Goal: Information Seeking & Learning: Learn about a topic

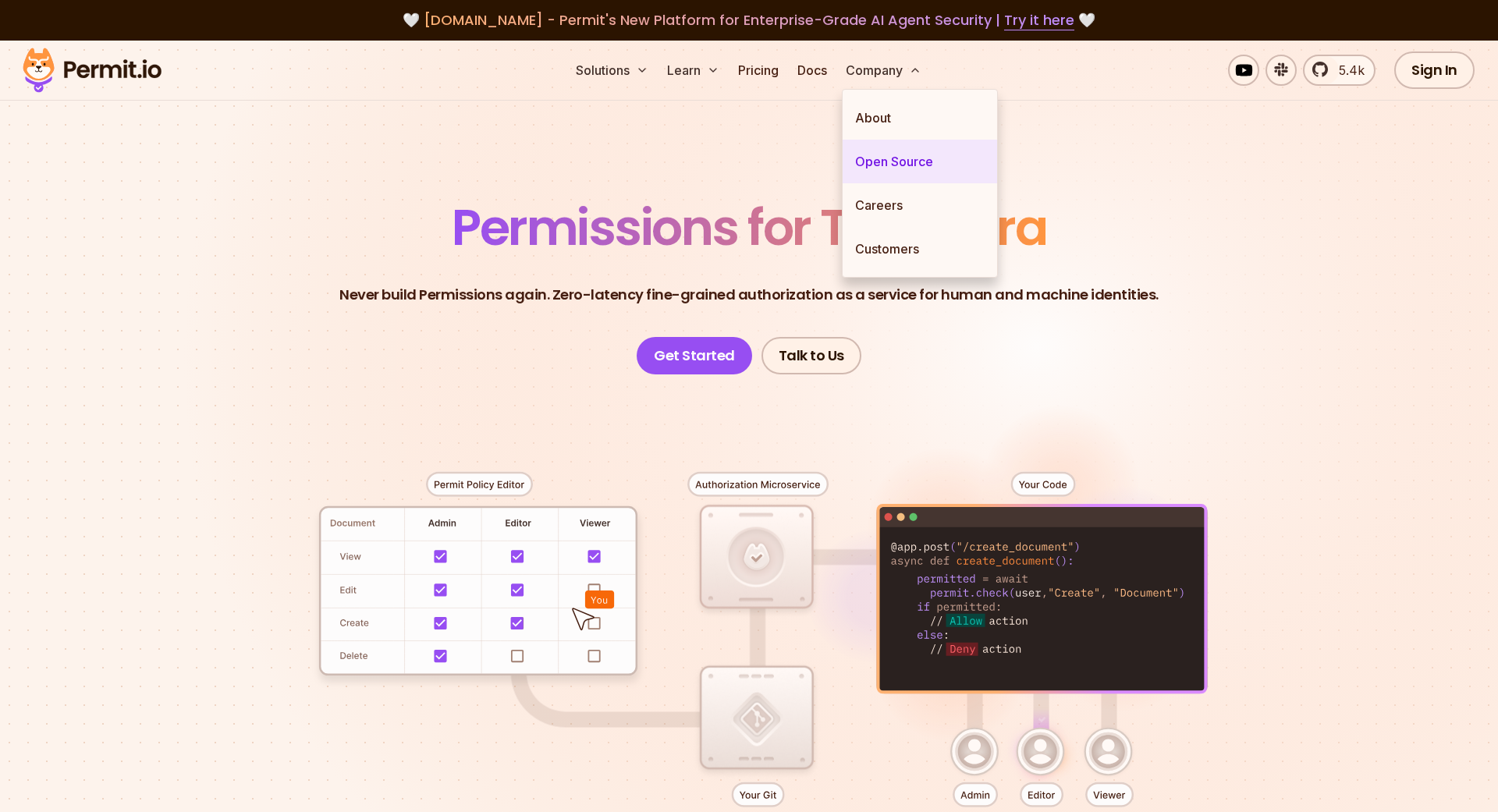
click at [865, 171] on link "Open Source" at bounding box center [919, 162] width 154 height 44
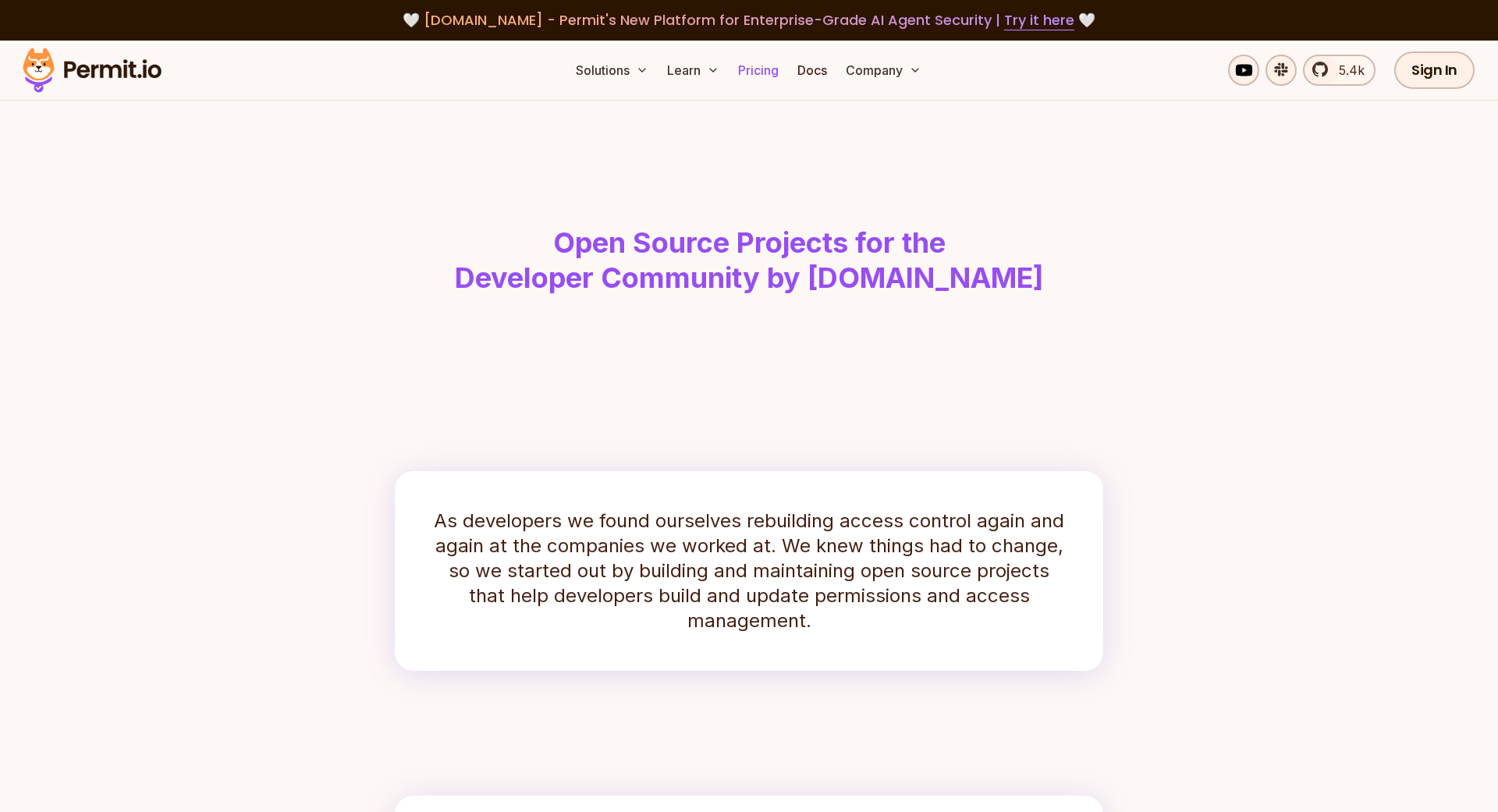
click at [781, 74] on link "Pricing" at bounding box center [759, 70] width 53 height 32
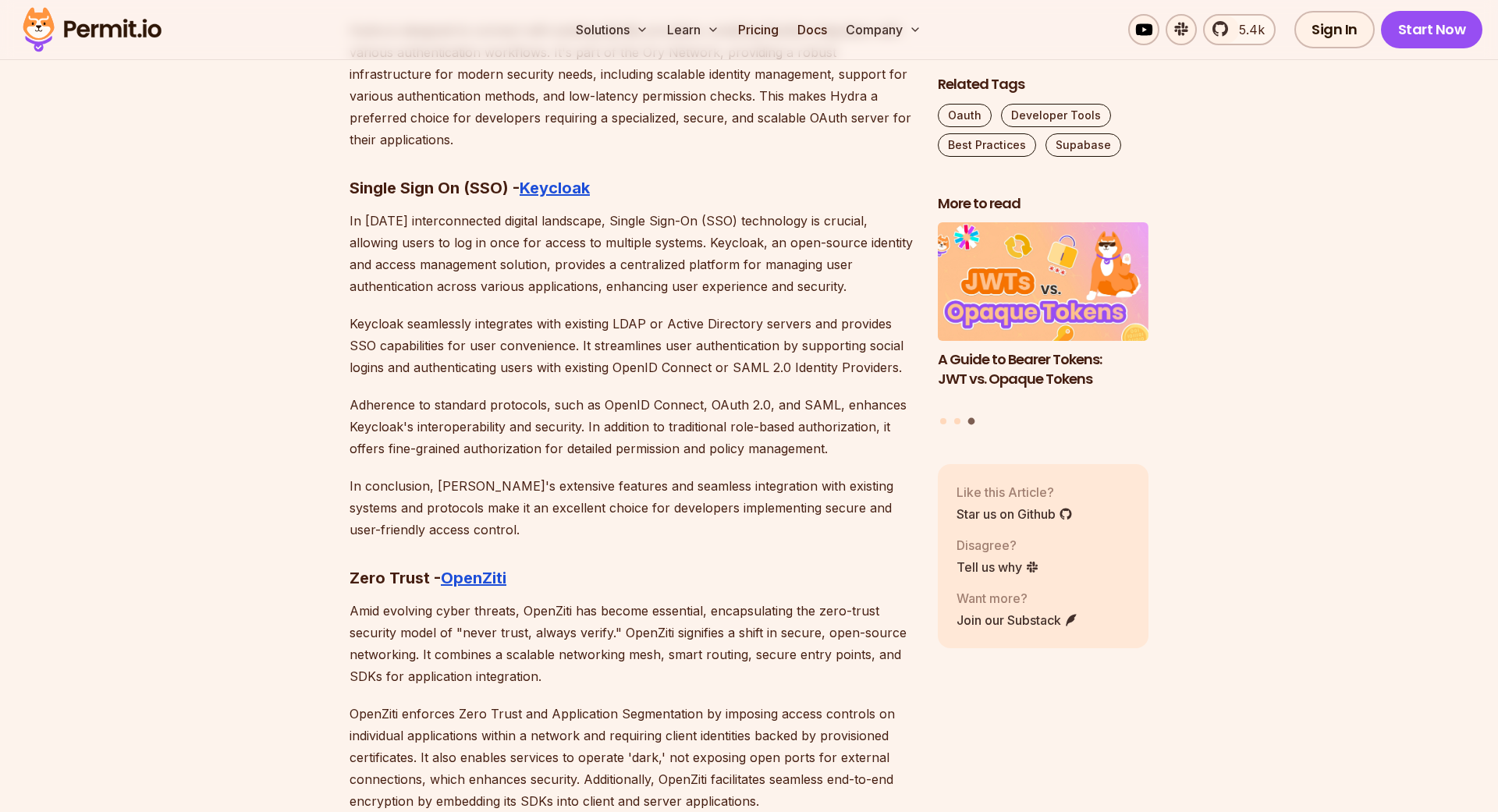
scroll to position [8202, 0]
